Goal: Download file/media

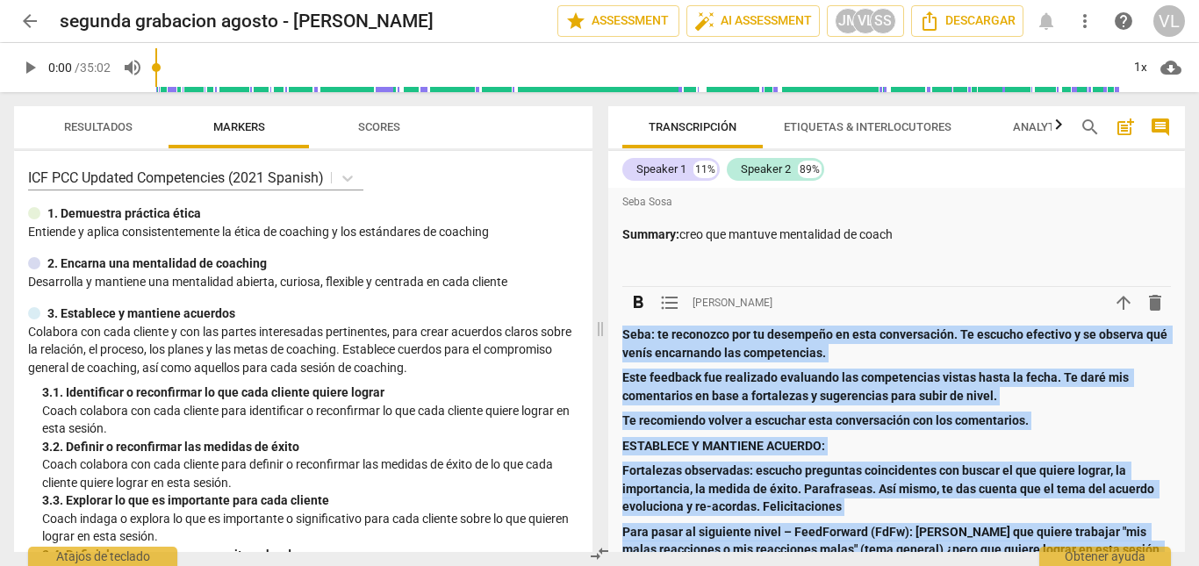
click at [38, 22] on span "arrow_back" at bounding box center [29, 21] width 21 height 21
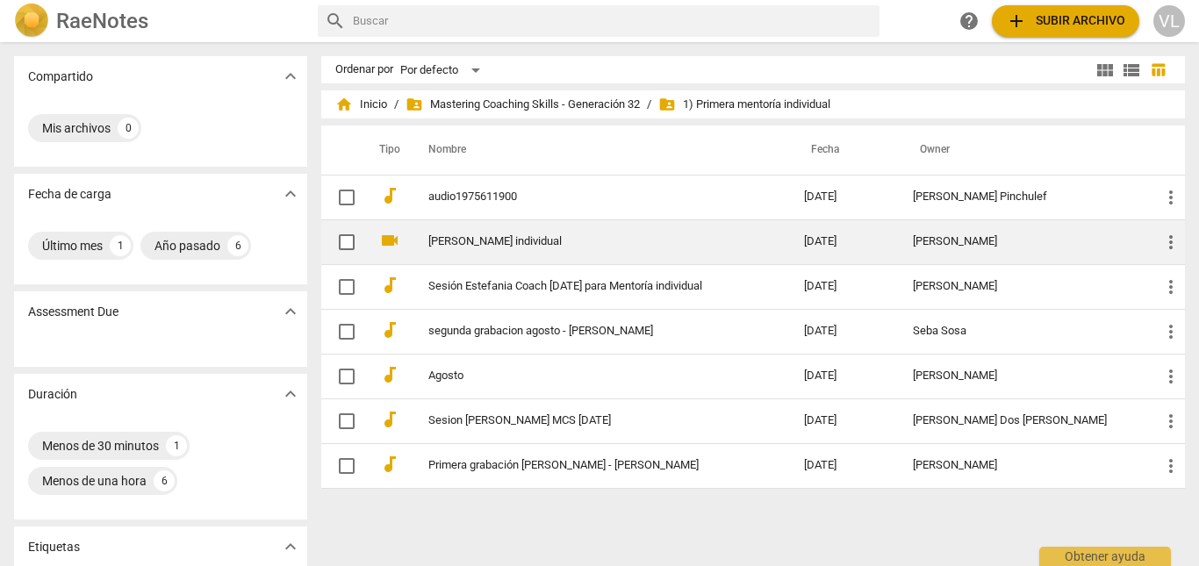
click at [563, 251] on td "[PERSON_NAME] individual" at bounding box center [598, 241] width 383 height 45
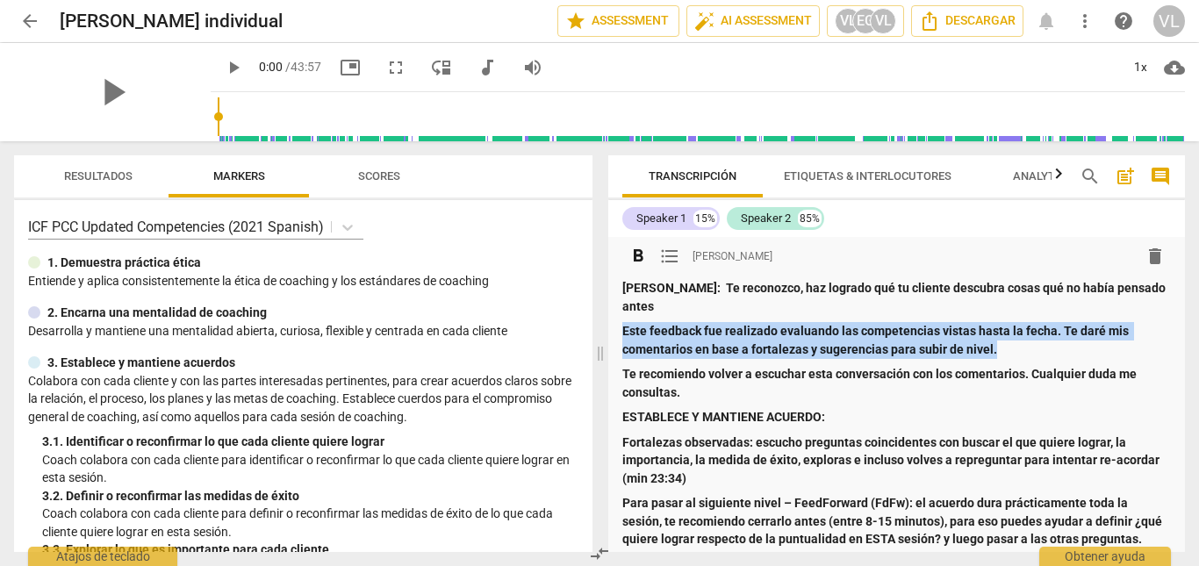
drag, startPoint x: 624, startPoint y: 308, endPoint x: 1027, endPoint y: 324, distance: 403.2
click at [1027, 324] on p "Este feedback fue realizado evaluando las competencias vistas hasta la fecha. T…" at bounding box center [896, 340] width 549 height 36
copy strong "Este feedback fue realizado evaluando las competencias vistas hasta la fecha. T…"
click at [26, 16] on span "arrow_back" at bounding box center [29, 21] width 21 height 21
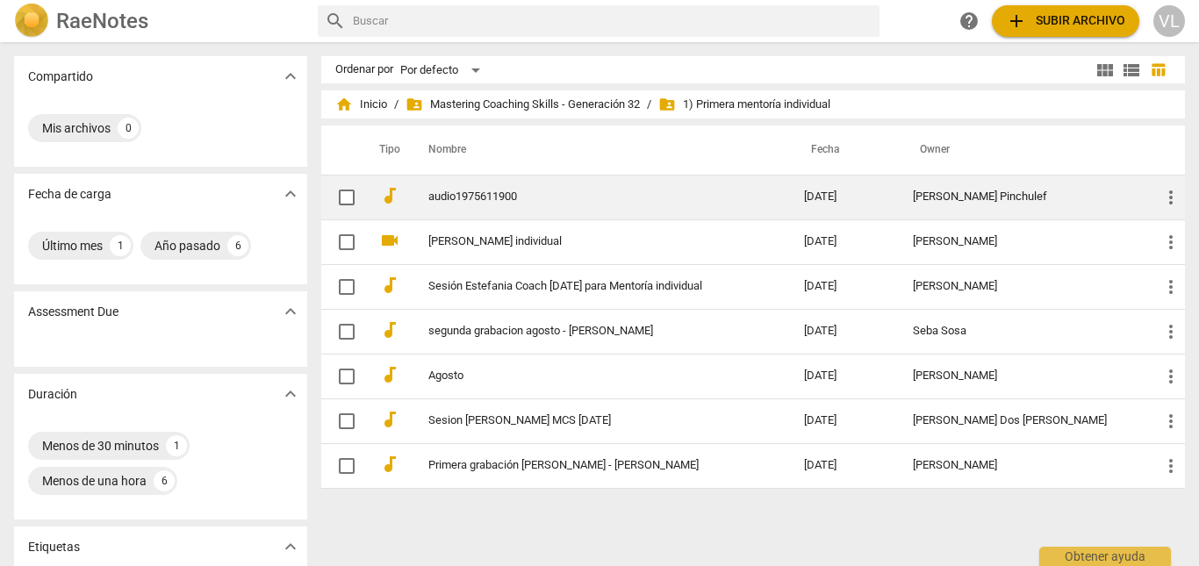
click at [549, 203] on link "audio1975611900" at bounding box center [584, 196] width 313 height 13
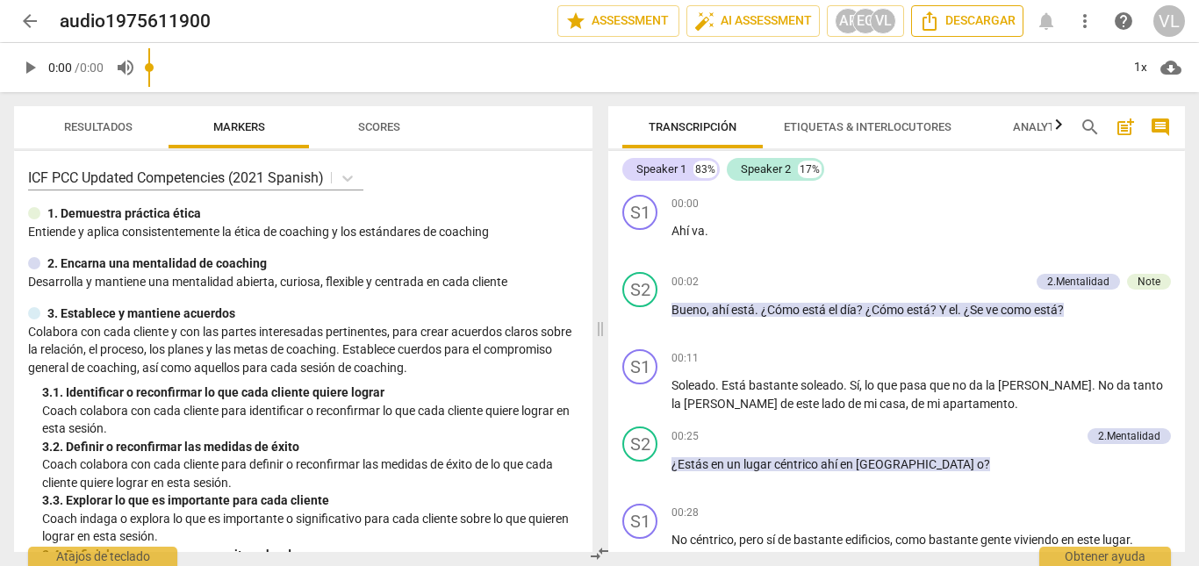
click at [993, 25] on span "Descargar" at bounding box center [967, 21] width 97 height 21
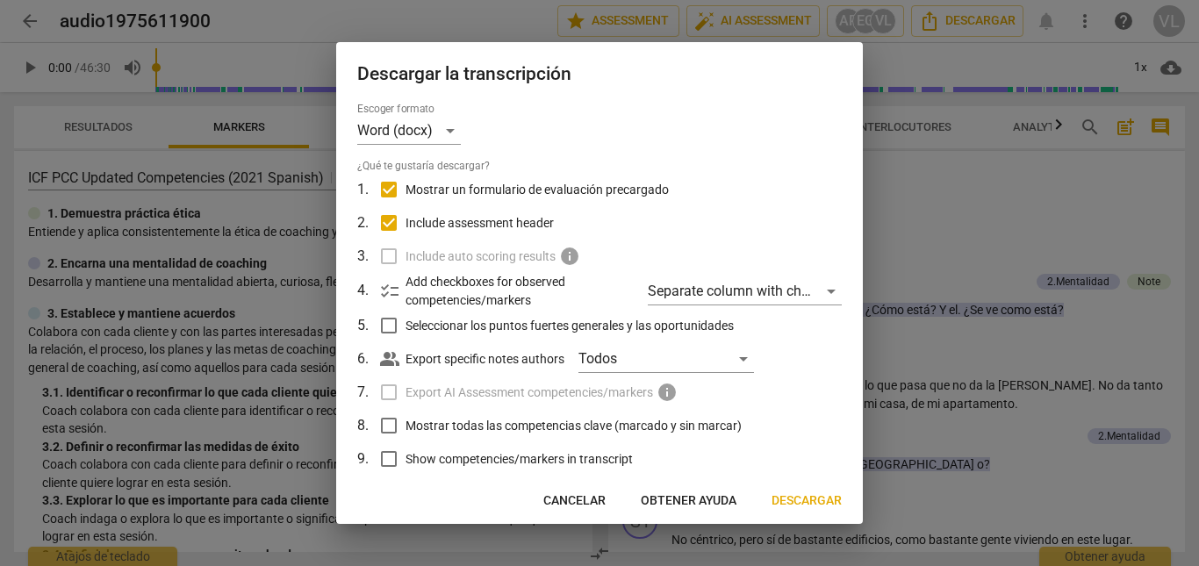
scroll to position [88, 0]
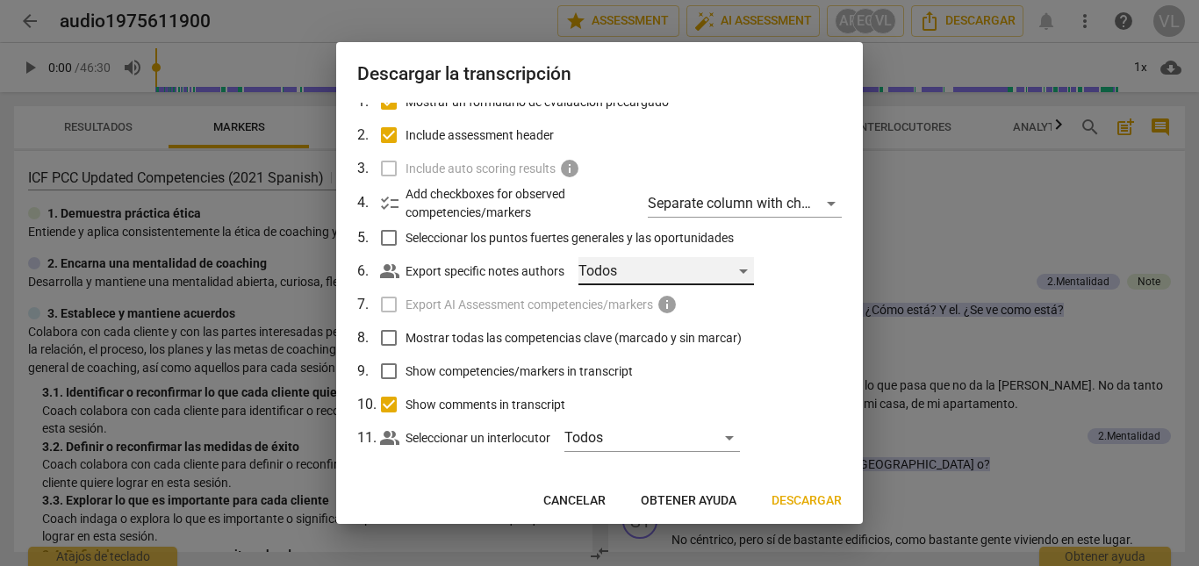
click at [713, 276] on div "Todos" at bounding box center [666, 271] width 176 height 28
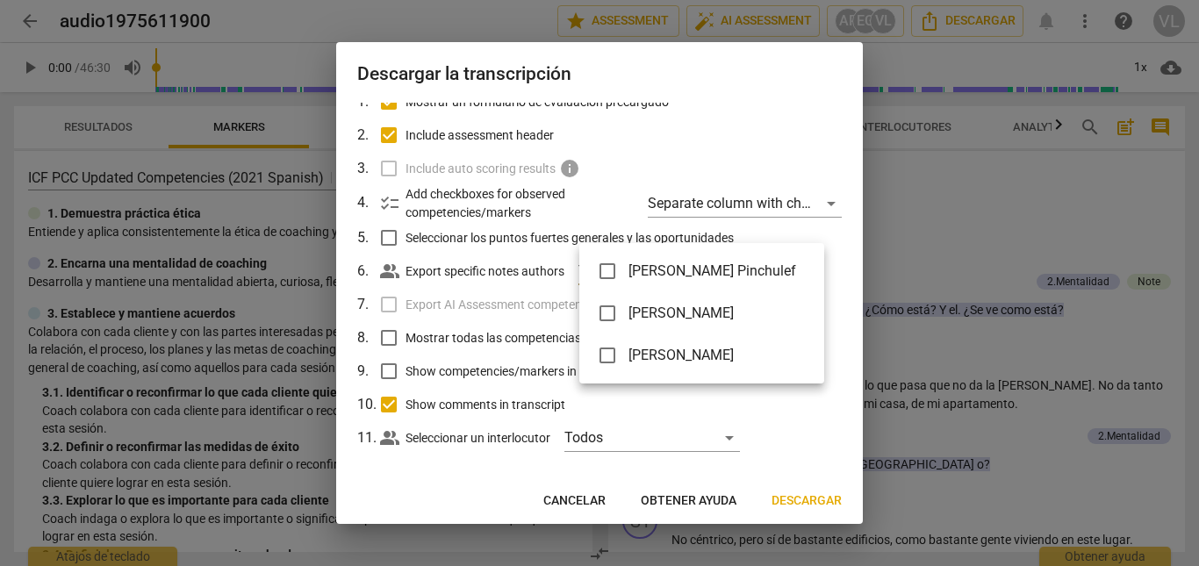
click at [705, 344] on li "[PERSON_NAME]" at bounding box center [701, 355] width 245 height 42
checkbox input "true"
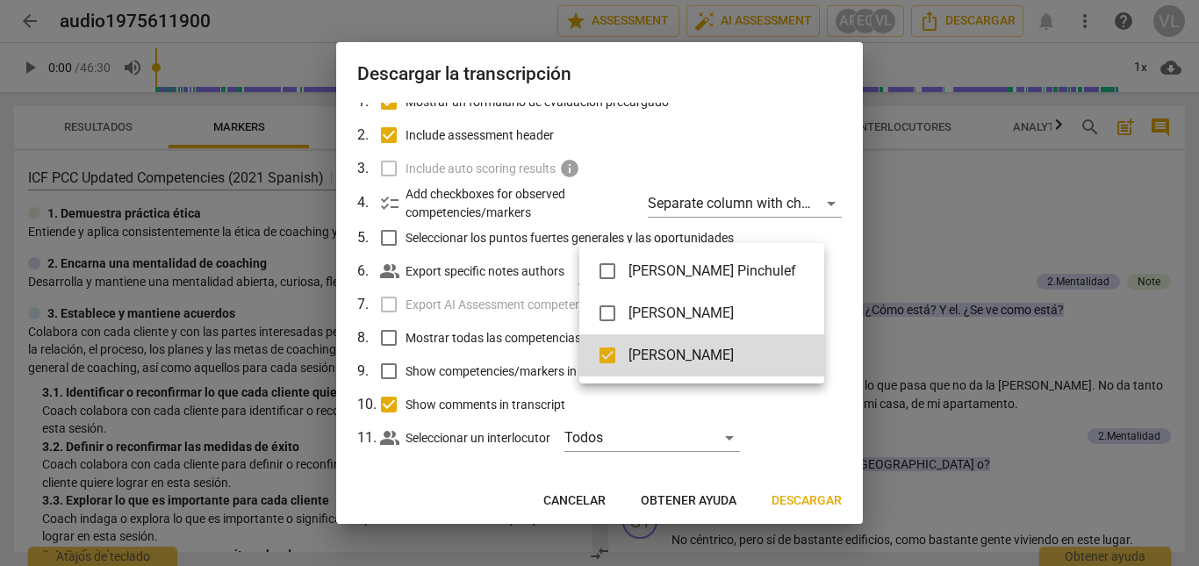
click at [801, 492] on div at bounding box center [599, 283] width 1199 height 566
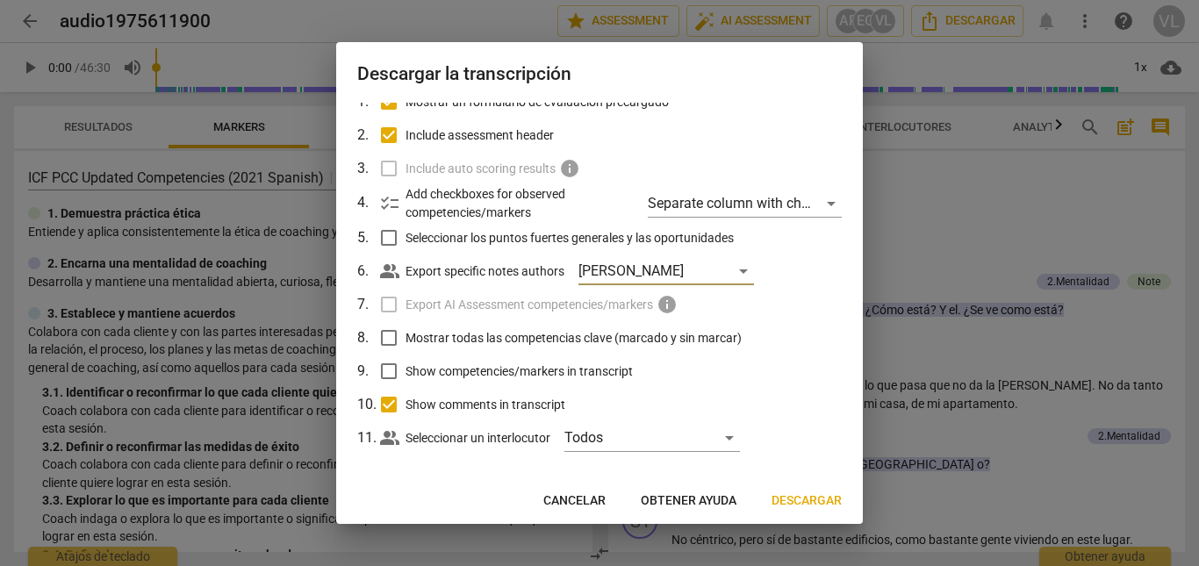
click at [806, 492] on span "Descargar" at bounding box center [807, 501] width 70 height 18
